Goal: Information Seeking & Learning: Learn about a topic

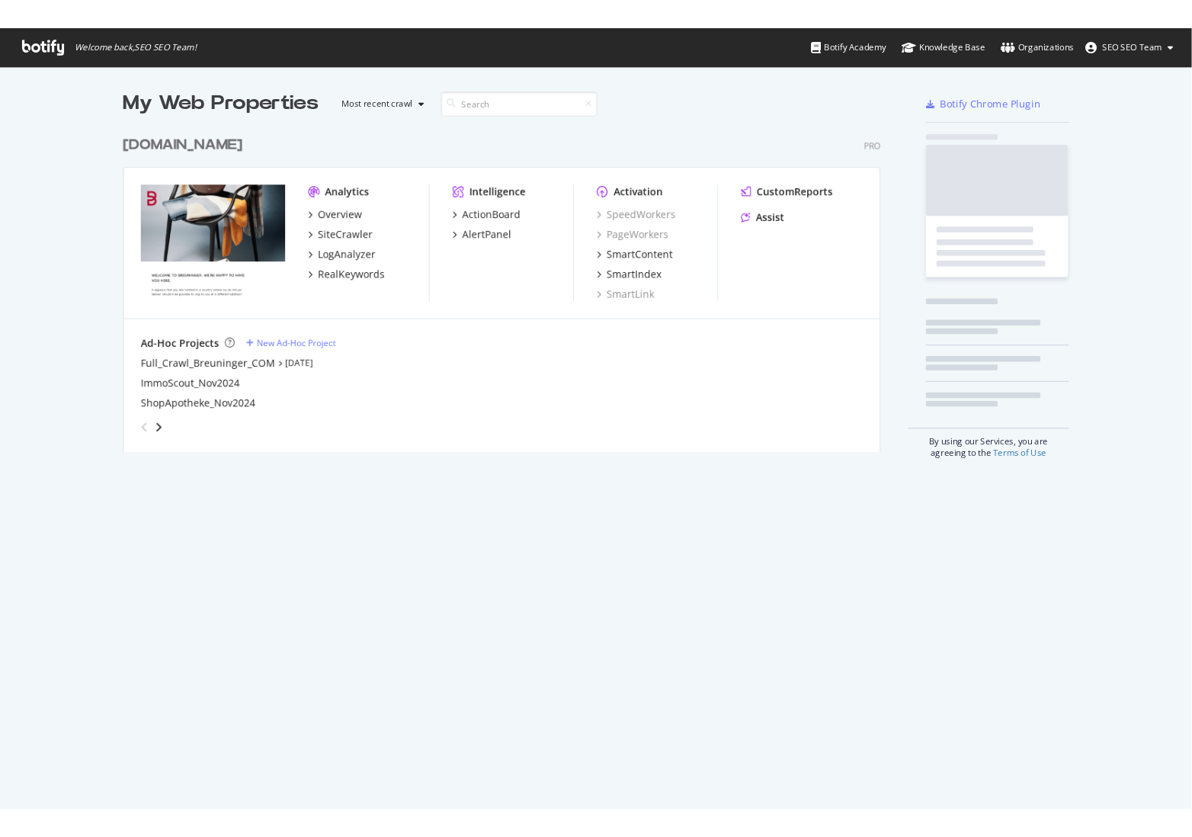
scroll to position [826, 1256]
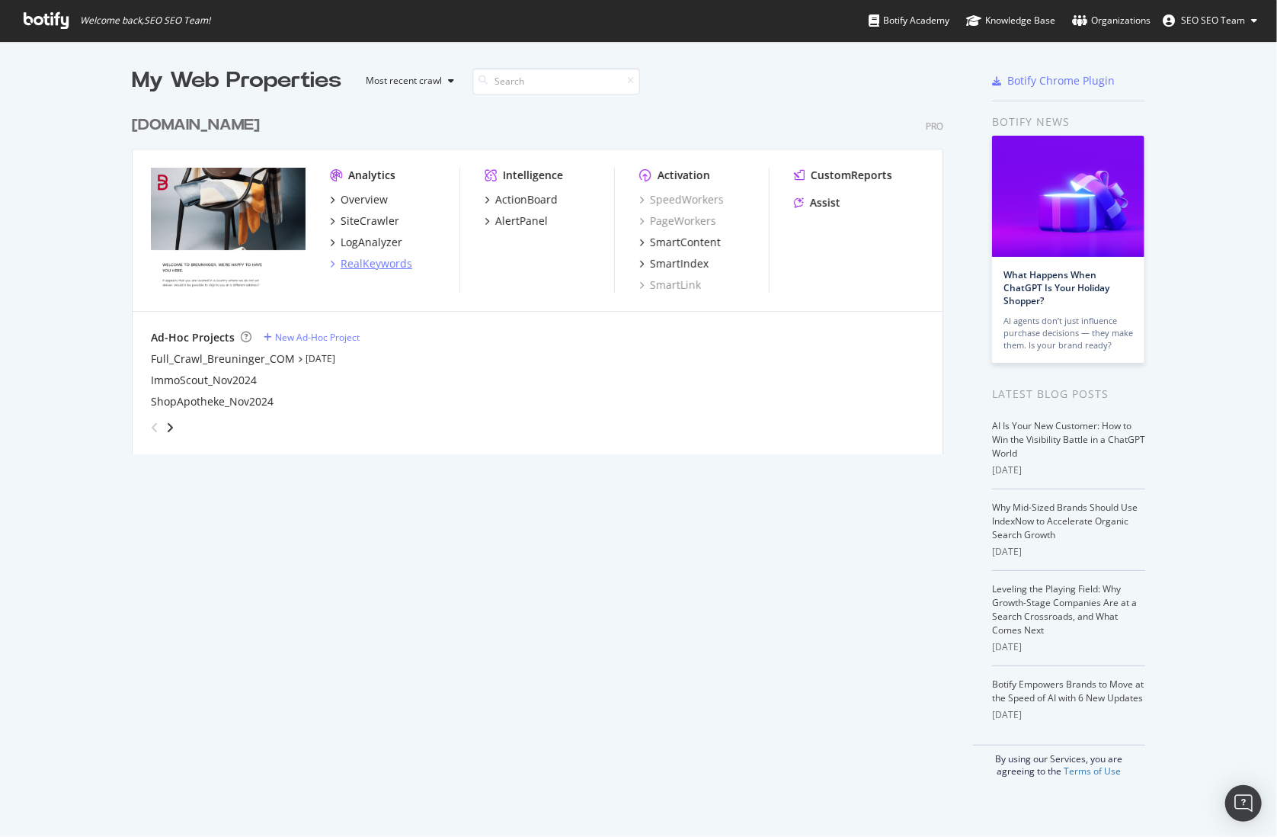
click at [366, 257] on div "RealKeywords" at bounding box center [377, 263] width 72 height 15
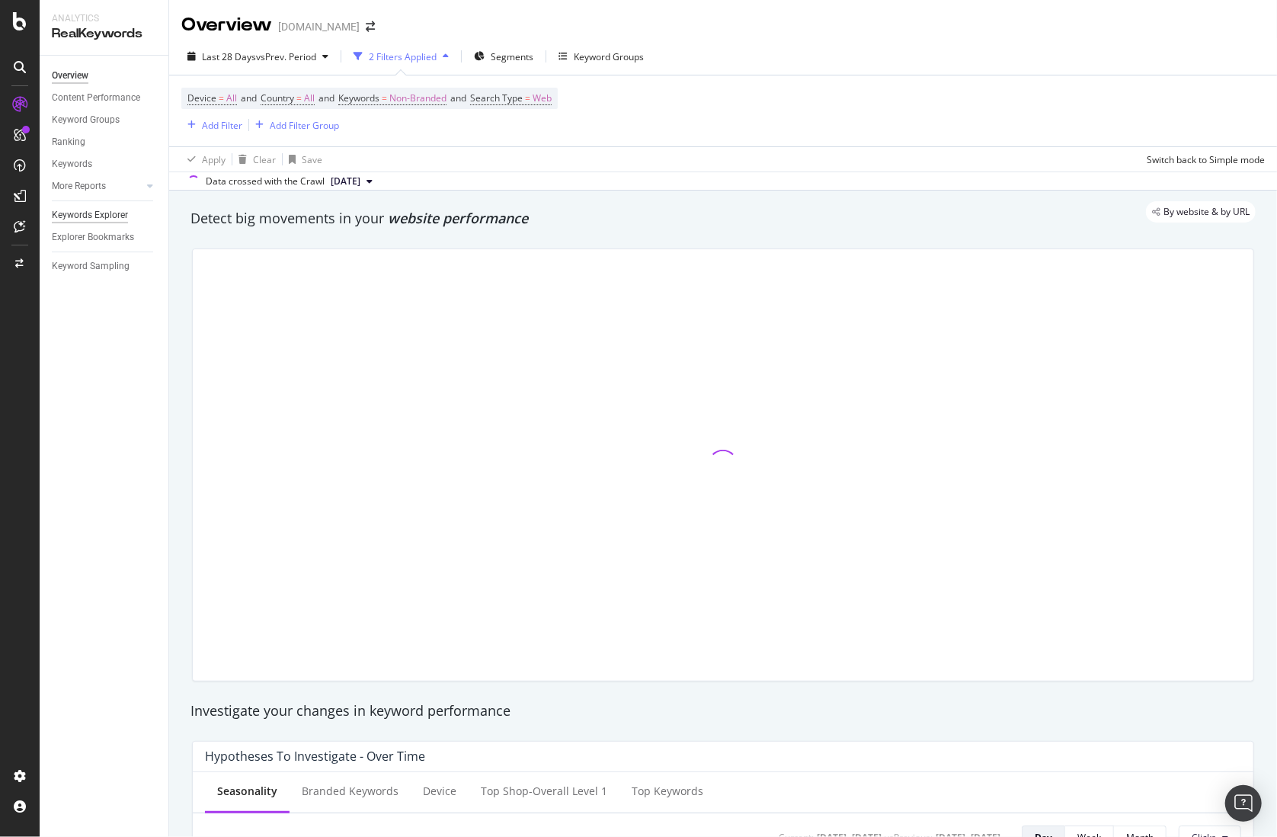
click at [68, 218] on div "Keywords Explorer" at bounding box center [90, 215] width 76 height 16
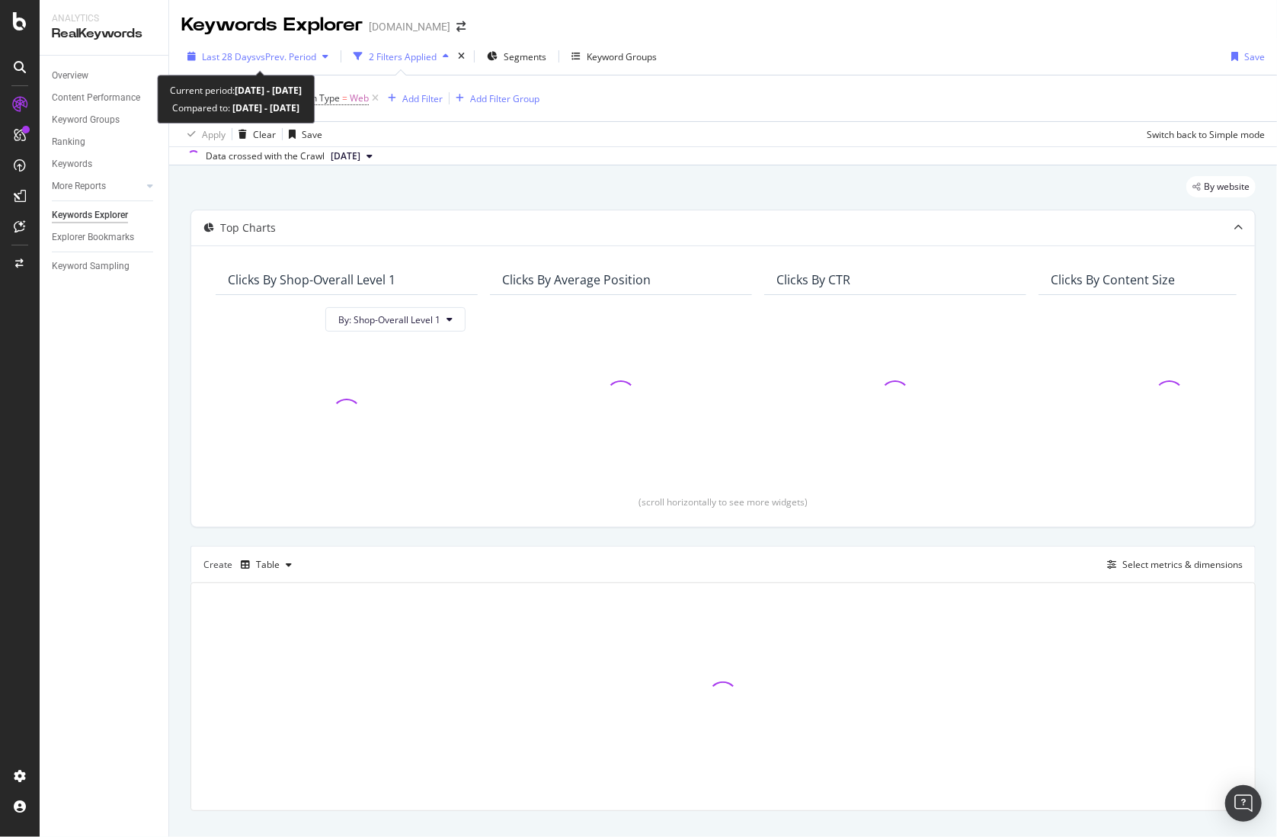
click at [243, 50] on span "Last 28 Days" at bounding box center [229, 56] width 54 height 13
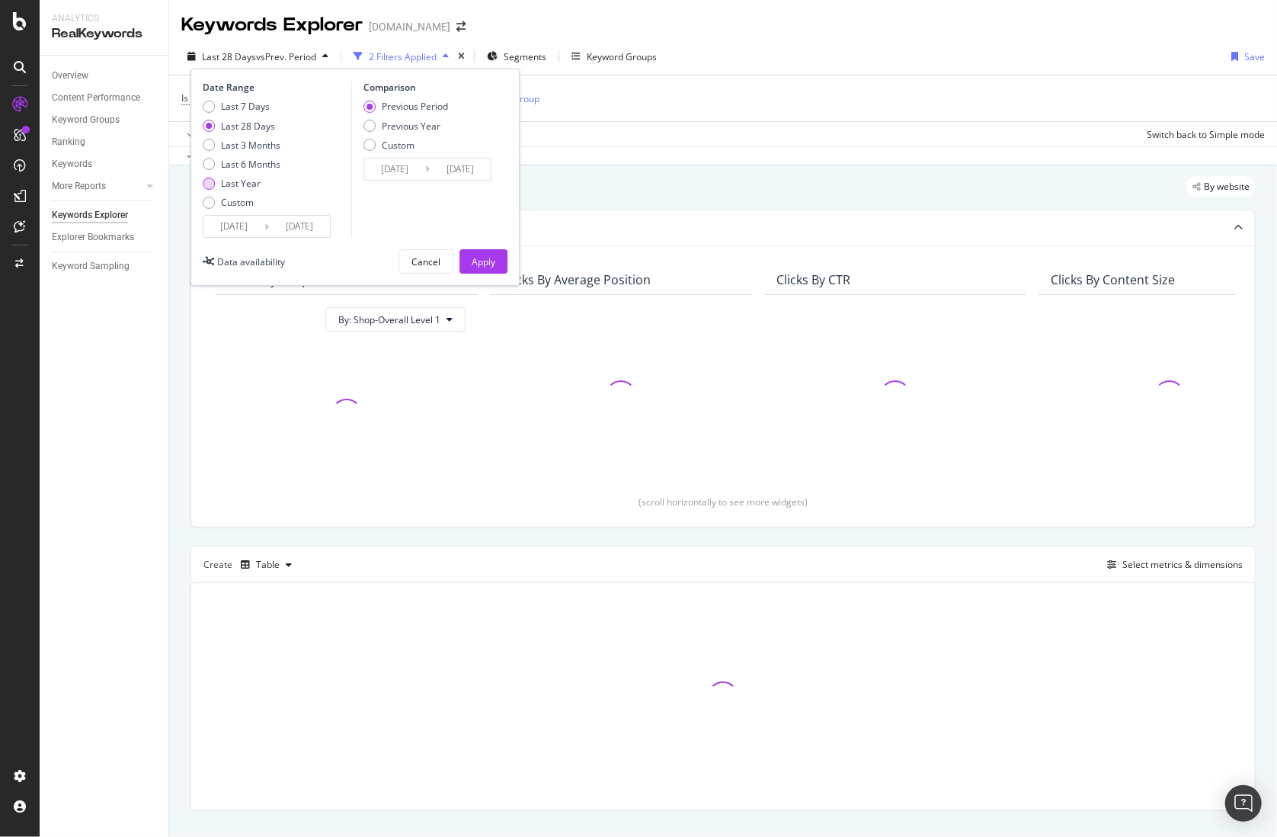
click at [236, 177] on div "Last Year" at bounding box center [241, 183] width 40 height 13
type input "[DATE]"
click at [418, 123] on div "Previous Year" at bounding box center [411, 126] width 59 height 13
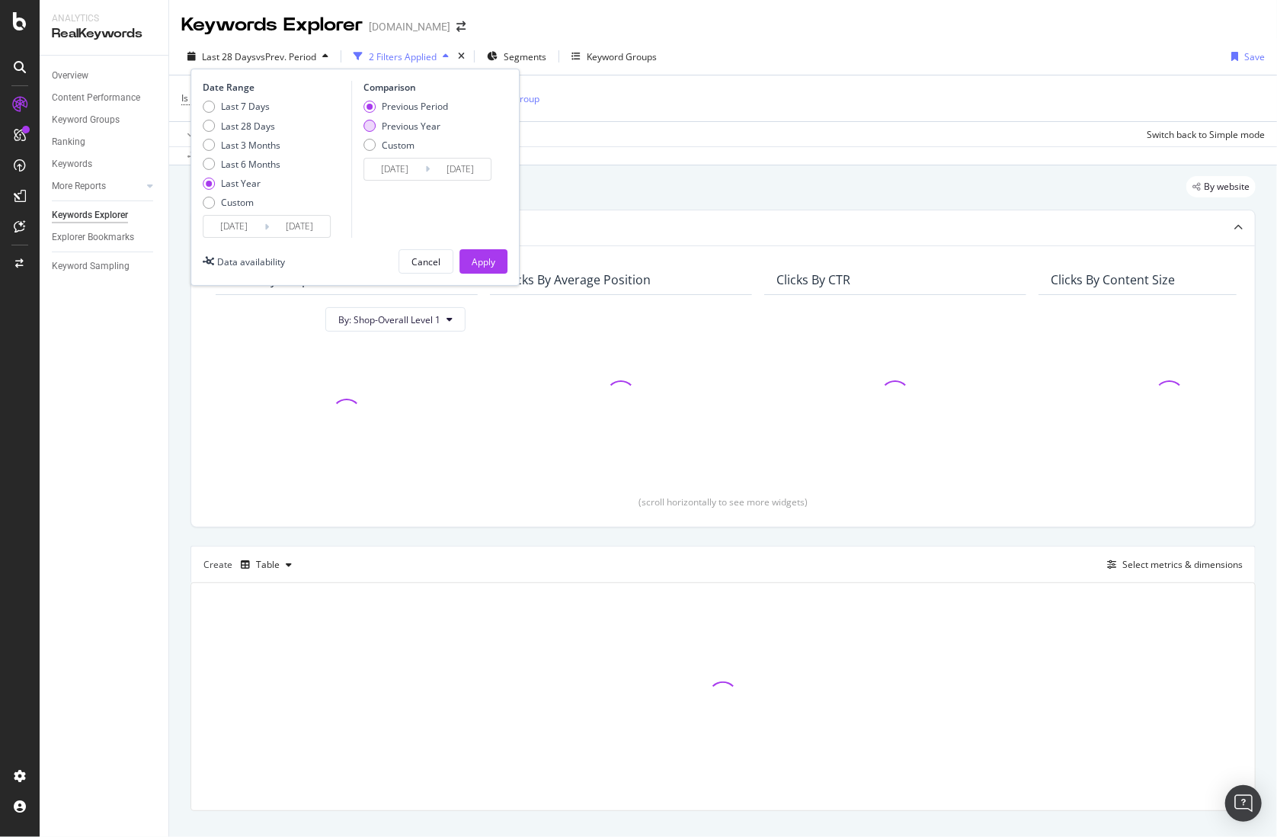
type input "[DATE]"
click at [494, 262] on div "Apply" at bounding box center [484, 261] width 24 height 13
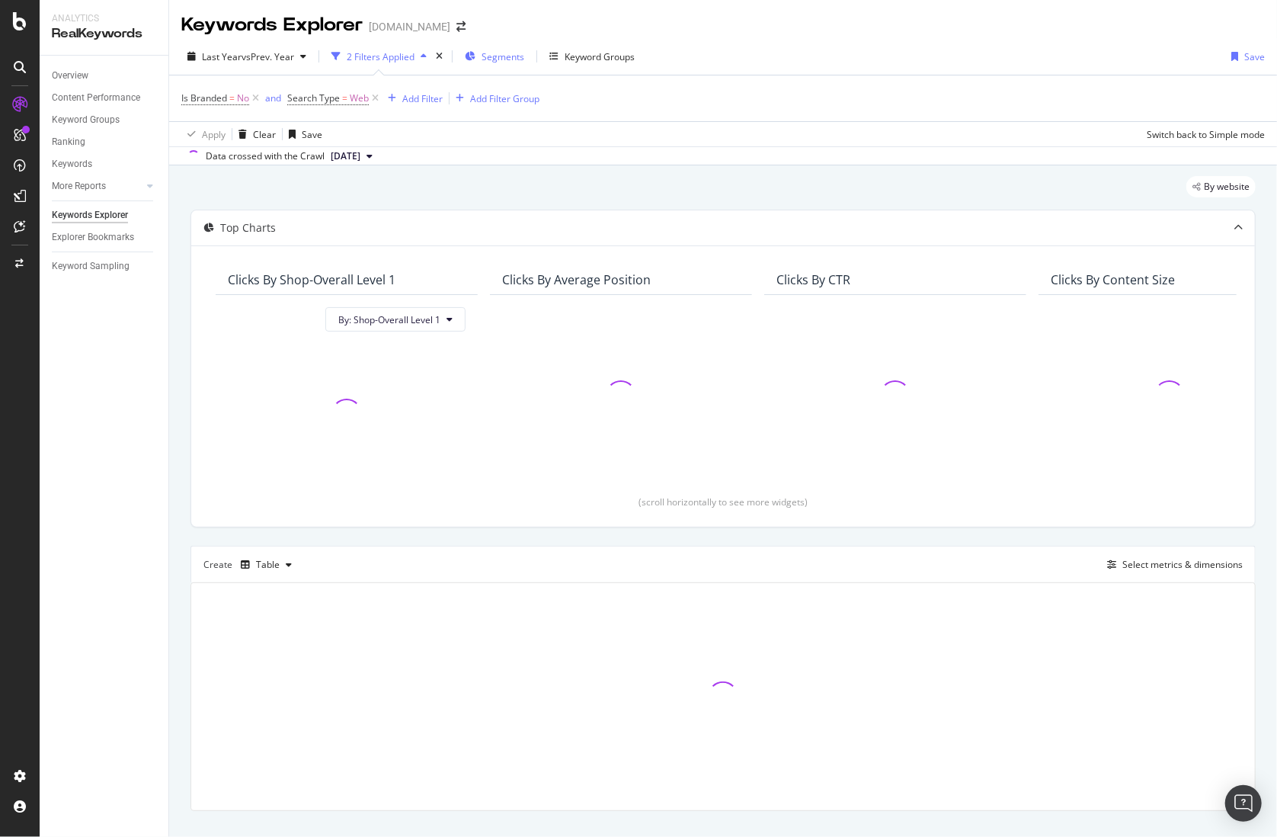
click at [483, 50] on span "Segments" at bounding box center [502, 56] width 43 height 13
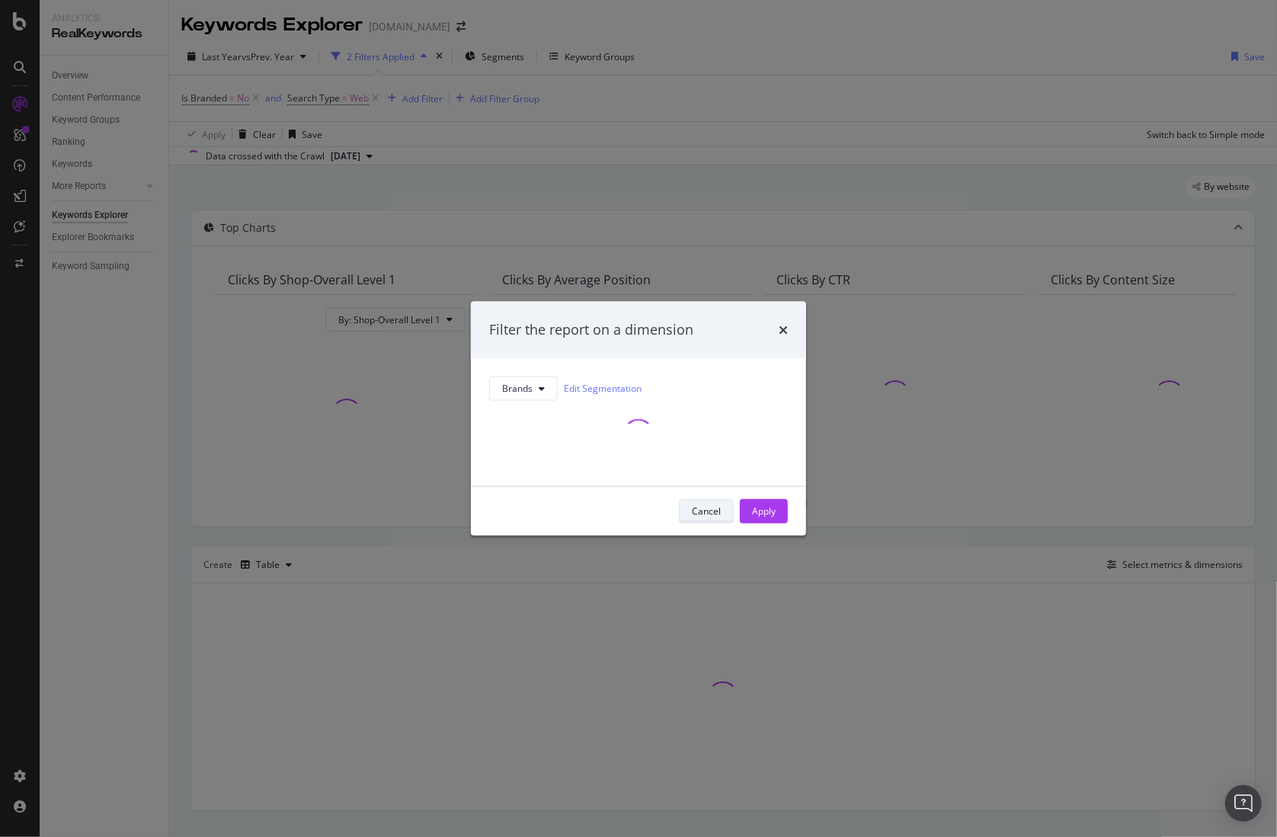
click at [718, 513] on div "Cancel" at bounding box center [706, 510] width 29 height 13
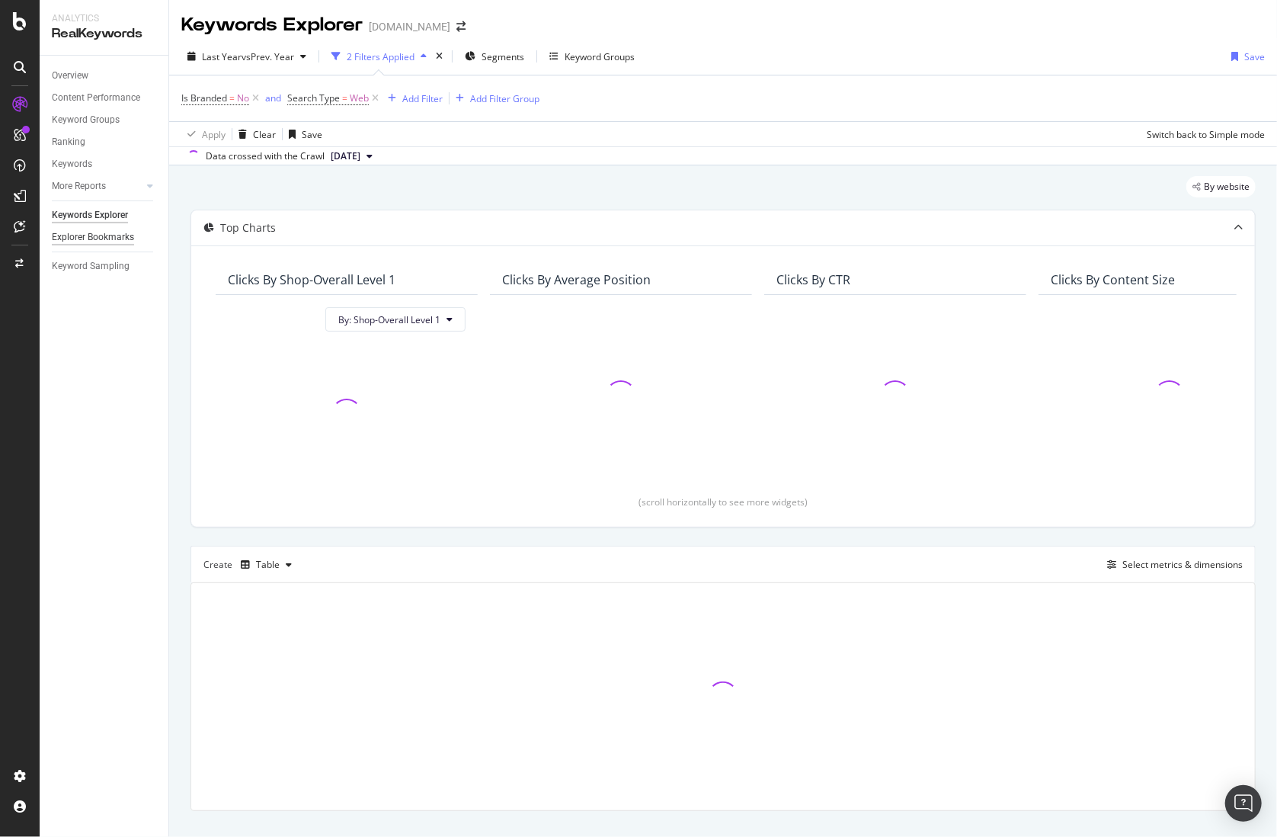
click at [123, 235] on div "Explorer Bookmarks" at bounding box center [93, 237] width 82 height 16
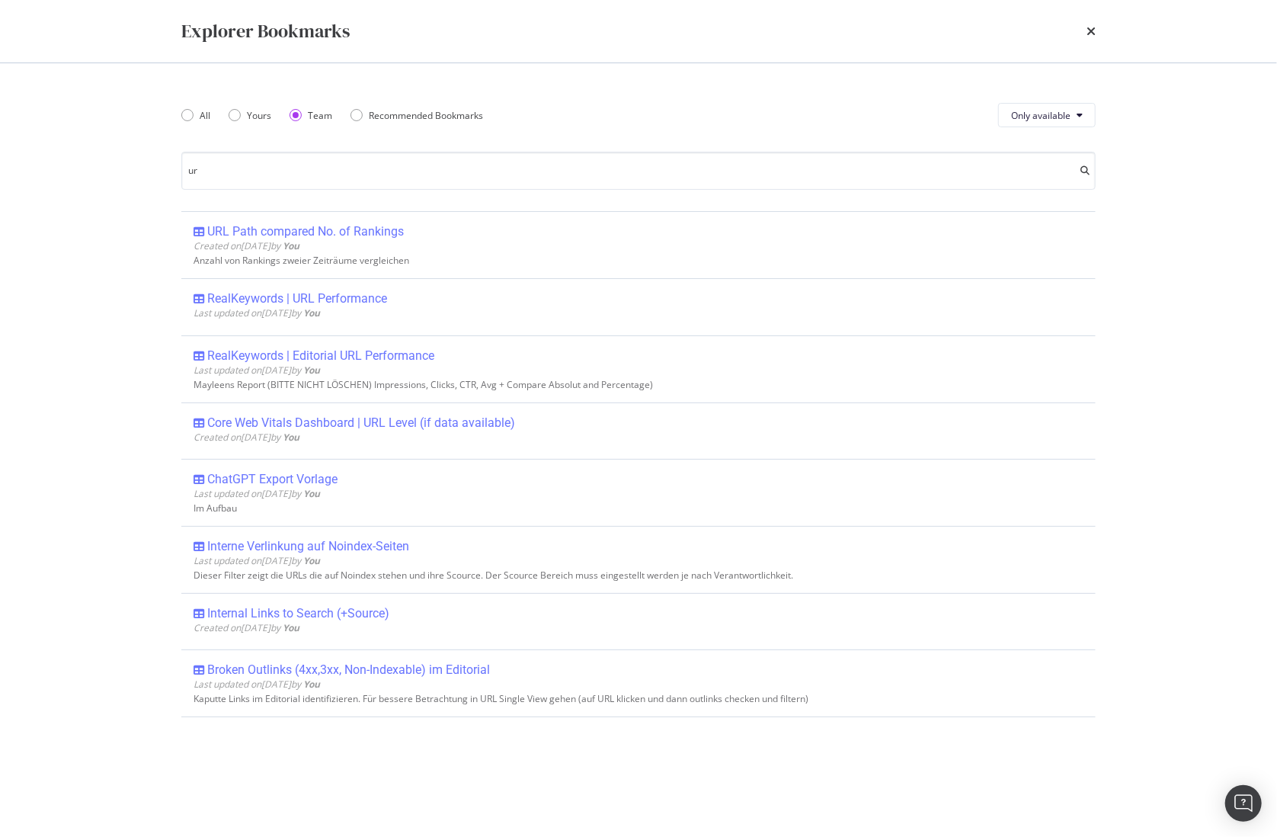
type input "u"
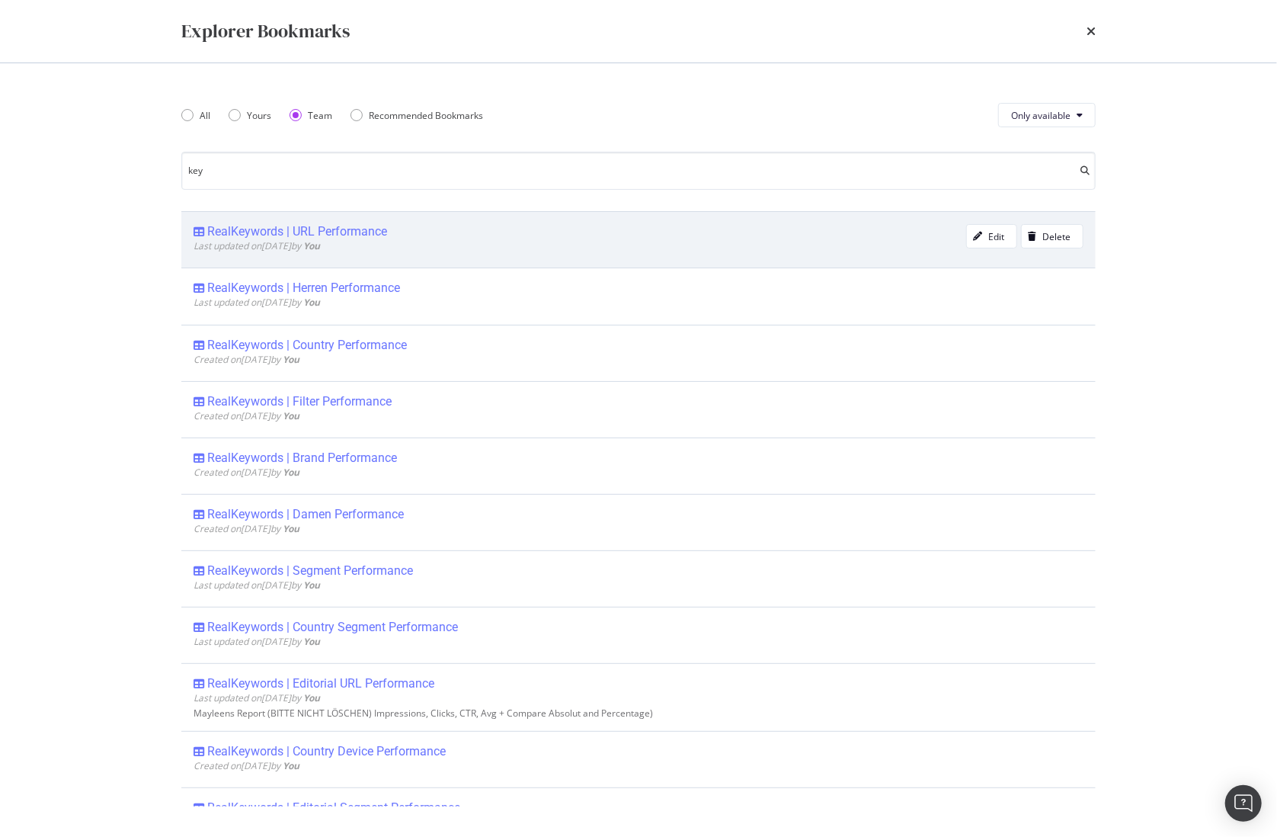
type input "key"
click at [285, 238] on div "RealKeywords | URL Performance" at bounding box center [297, 231] width 180 height 15
